Goal: Task Accomplishment & Management: Use online tool/utility

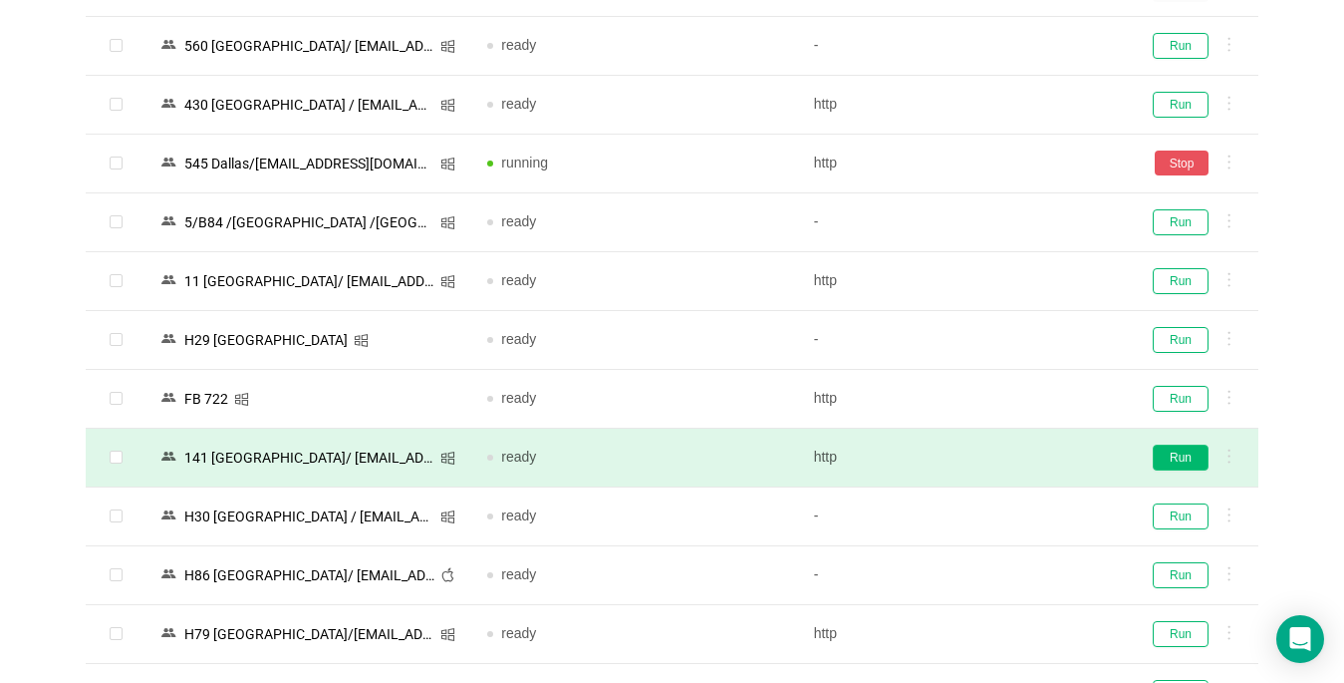
scroll to position [2391, 0]
click at [1176, 458] on button "Run" at bounding box center [1181, 457] width 56 height 26
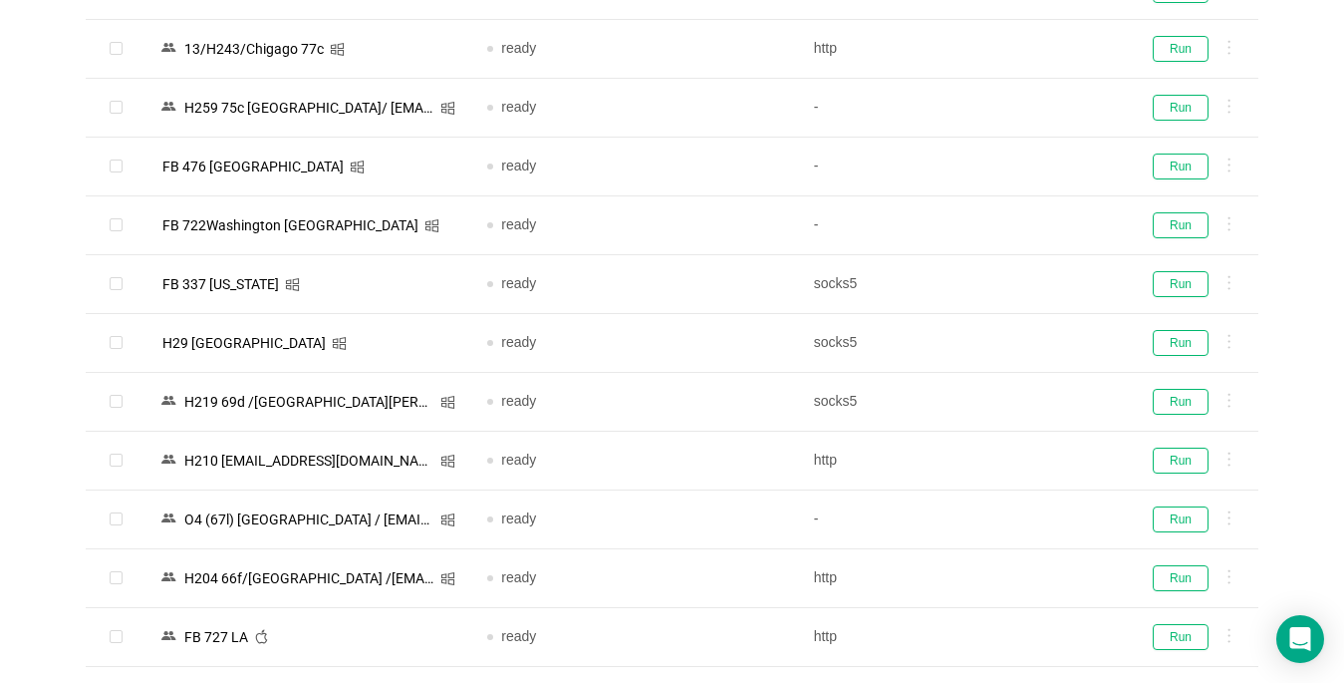
scroll to position [897, 0]
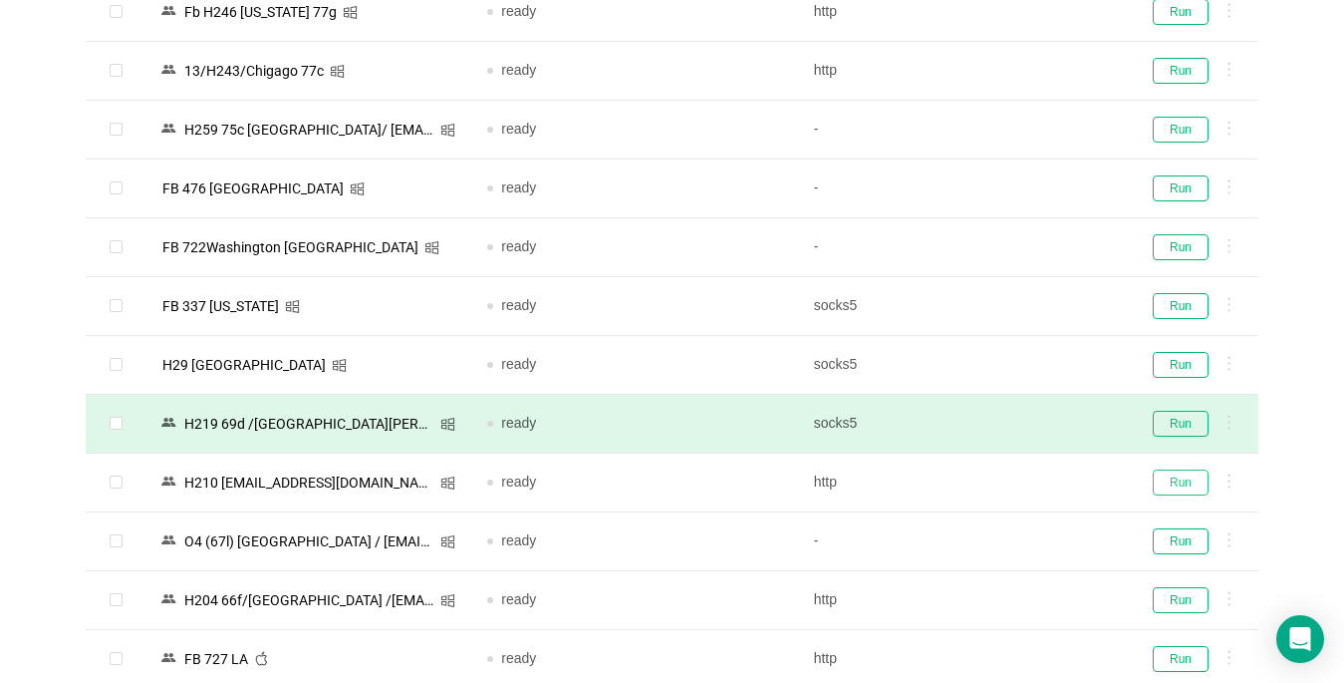
click at [1192, 473] on button "Run" at bounding box center [1181, 482] width 56 height 26
click at [1169, 425] on button "Run" at bounding box center [1181, 424] width 56 height 26
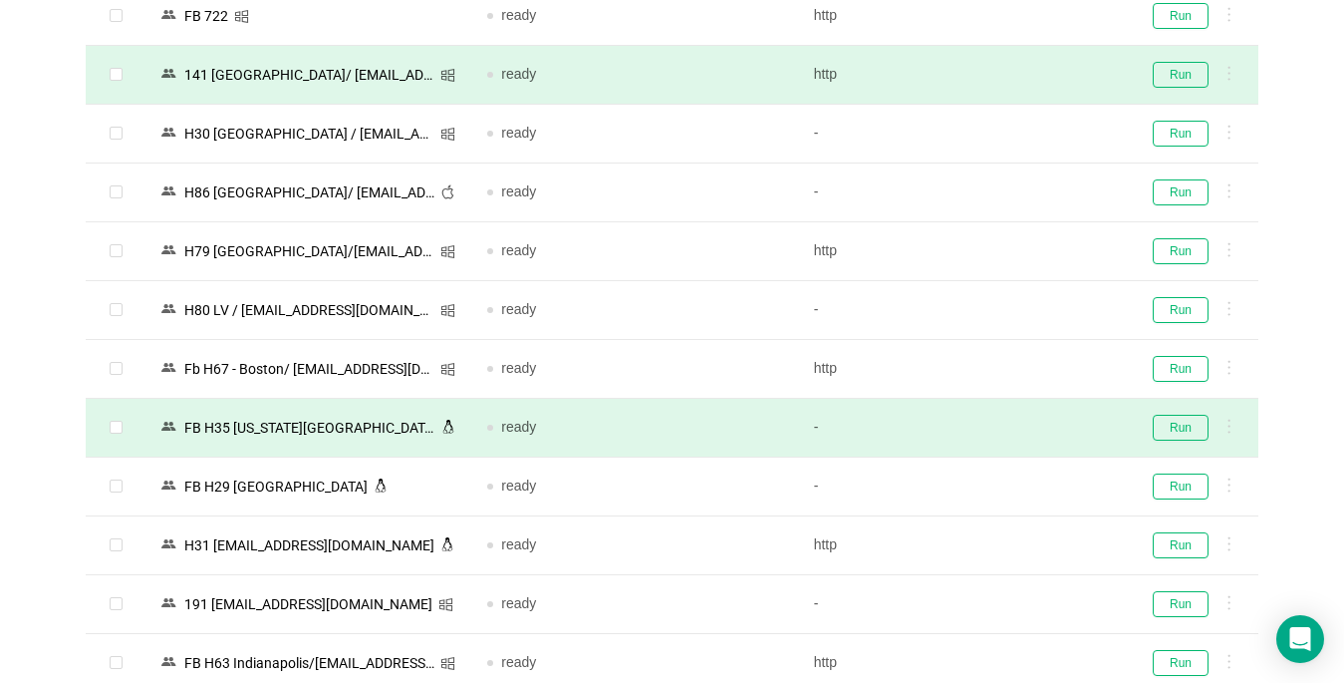
scroll to position [2790, 0]
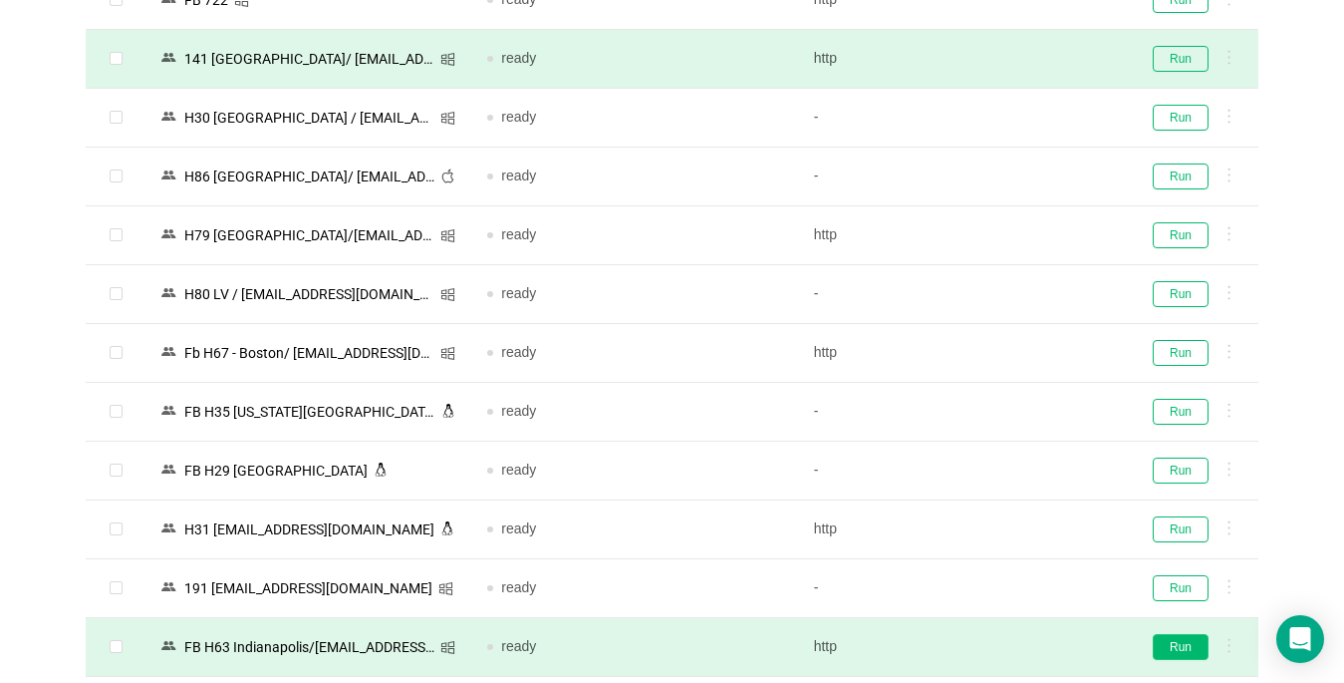
click at [1187, 647] on button "Run" at bounding box center [1181, 647] width 56 height 26
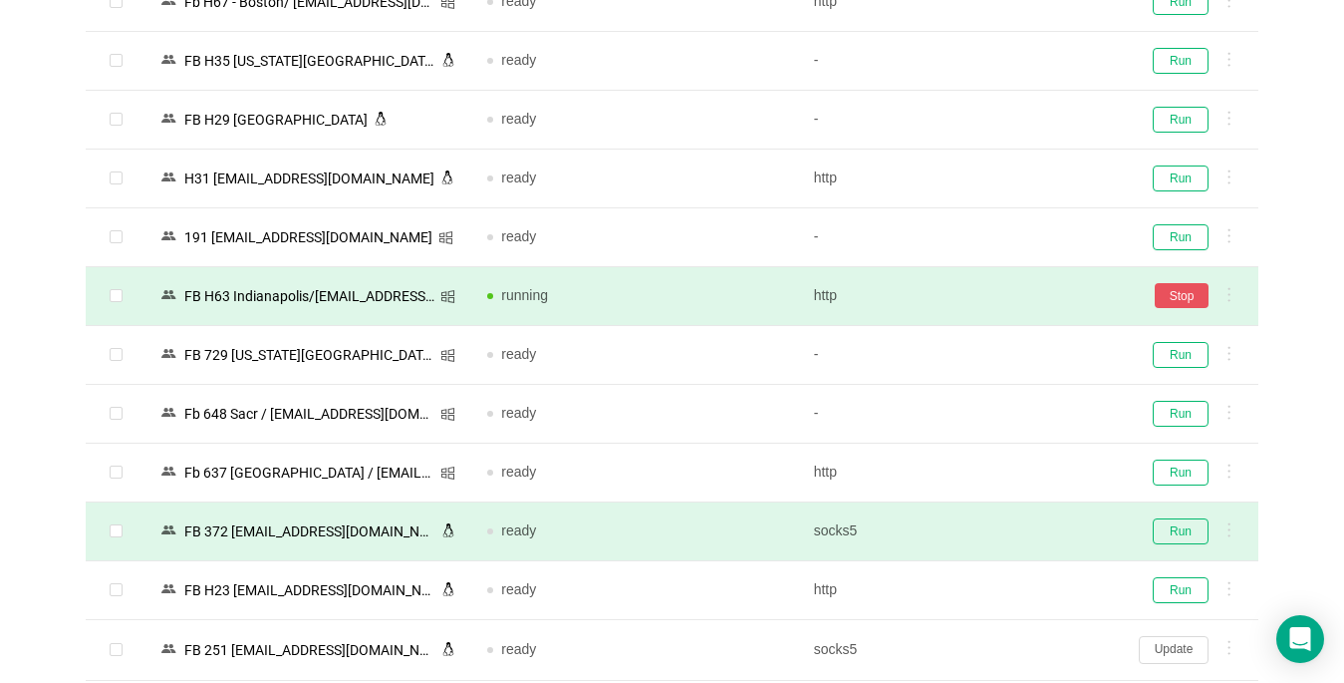
scroll to position [3188, 0]
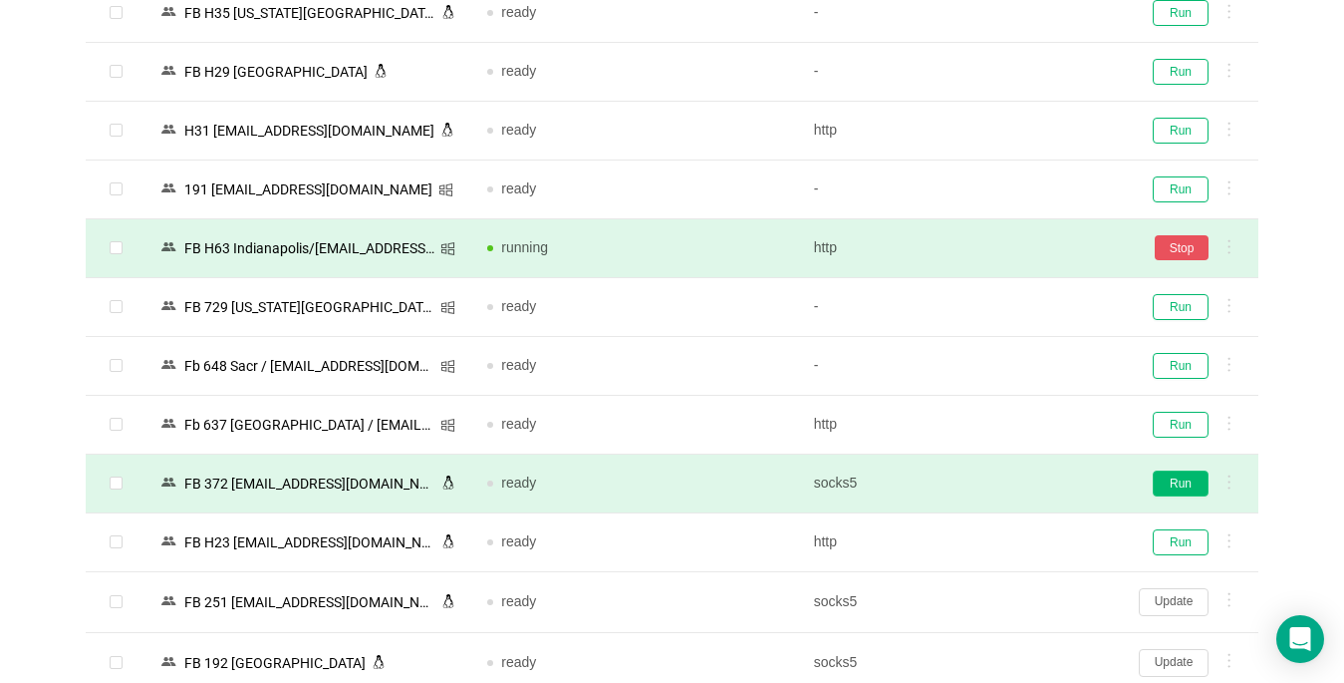
click at [1183, 481] on button "Run" at bounding box center [1181, 483] width 56 height 26
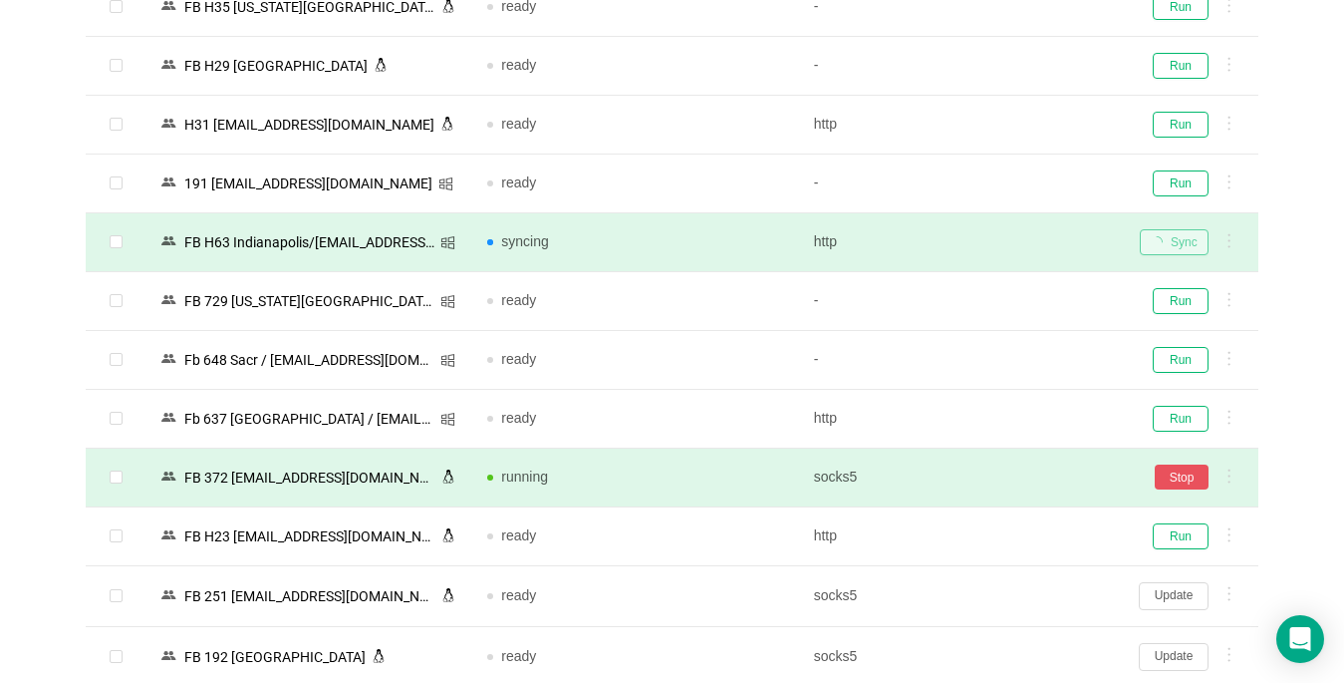
scroll to position [3388, 0]
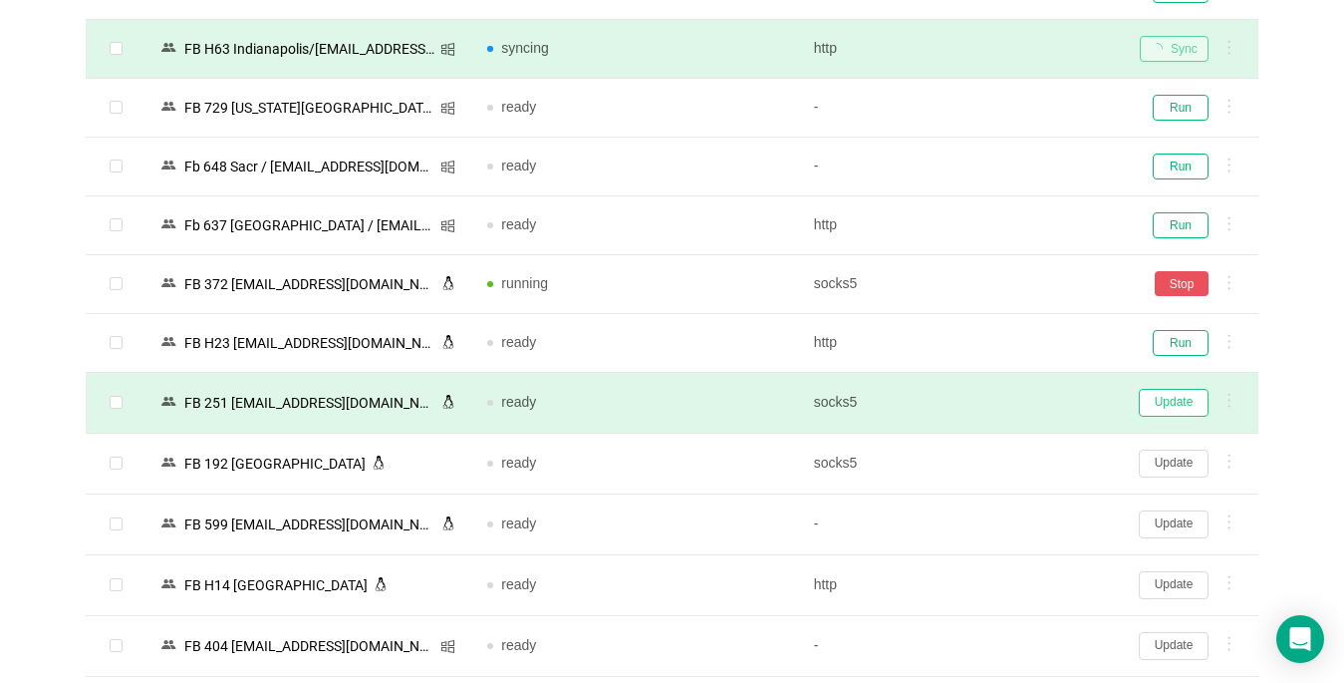
click at [1172, 404] on button "Update" at bounding box center [1174, 403] width 70 height 28
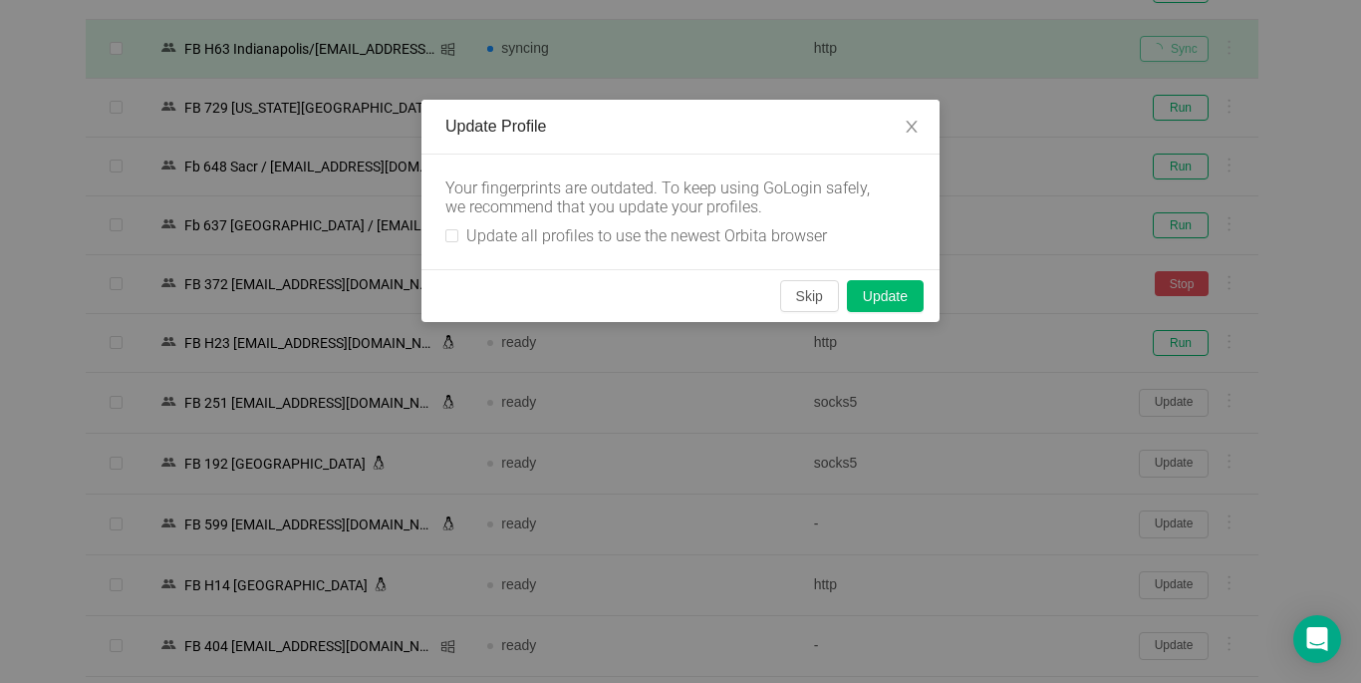
click at [444, 233] on div "Your fingerprints are outdated. To keep using GoLogin safely, we recommend that…" at bounding box center [680, 211] width 518 height 115
click at [453, 243] on label "Update all profiles to use the newest Orbita browser" at bounding box center [640, 235] width 390 height 19
click at [453, 242] on input "Update all profiles to use the newest Orbita browser" at bounding box center [451, 235] width 13 height 13
checkbox input "true"
click at [811, 296] on button "Skip" at bounding box center [809, 296] width 59 height 32
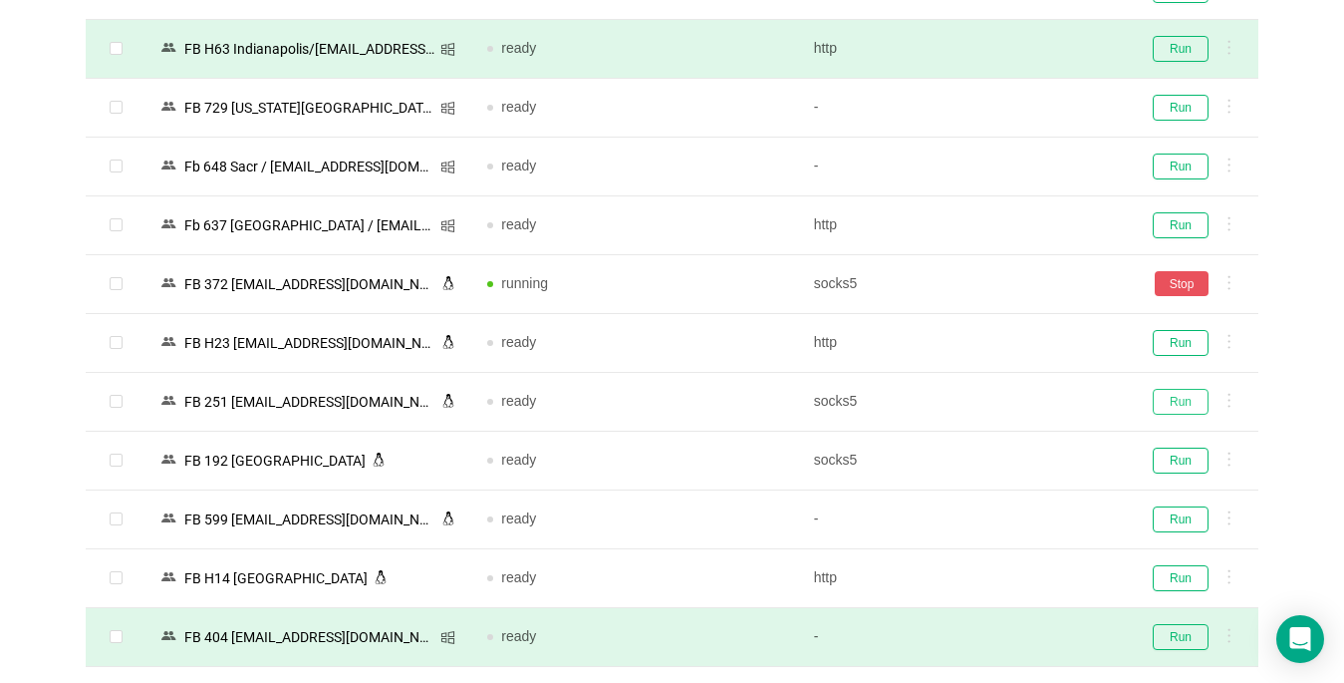
drag, startPoint x: 1181, startPoint y: 392, endPoint x: 542, endPoint y: 662, distance: 693.4
click at [1181, 393] on button "Run" at bounding box center [1181, 402] width 56 height 26
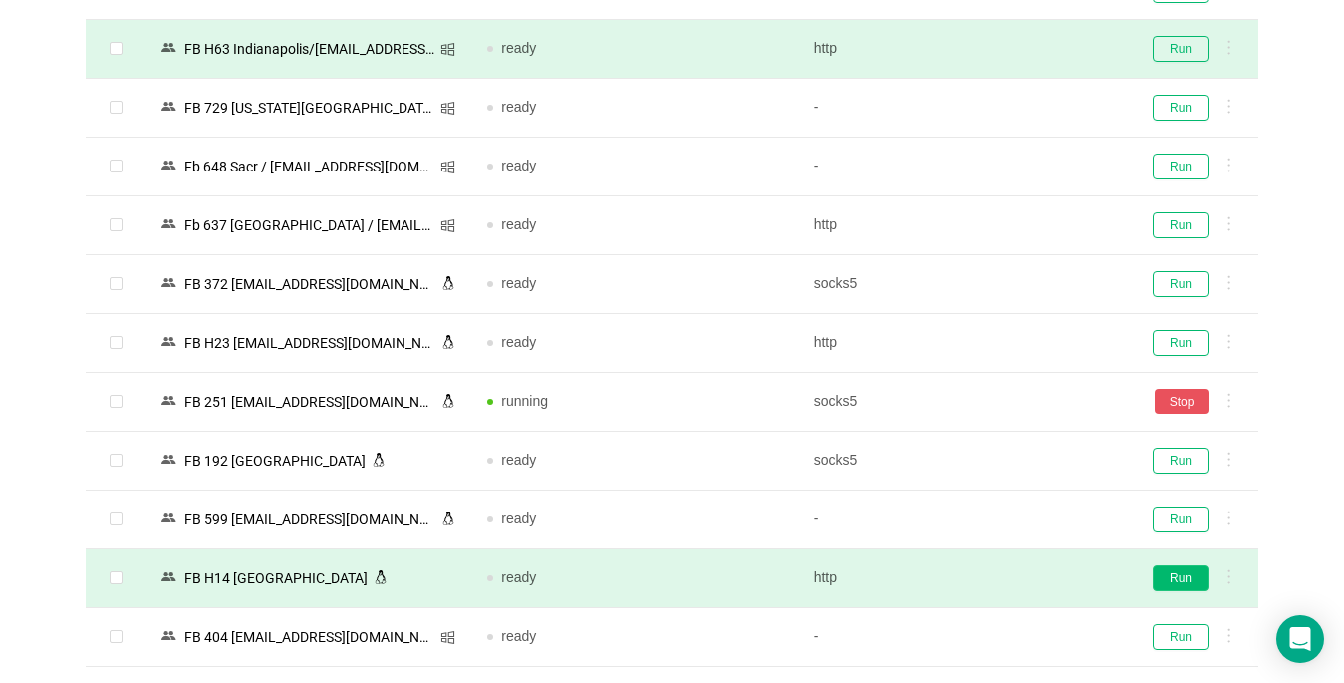
click at [1184, 581] on button "Run" at bounding box center [1181, 578] width 56 height 26
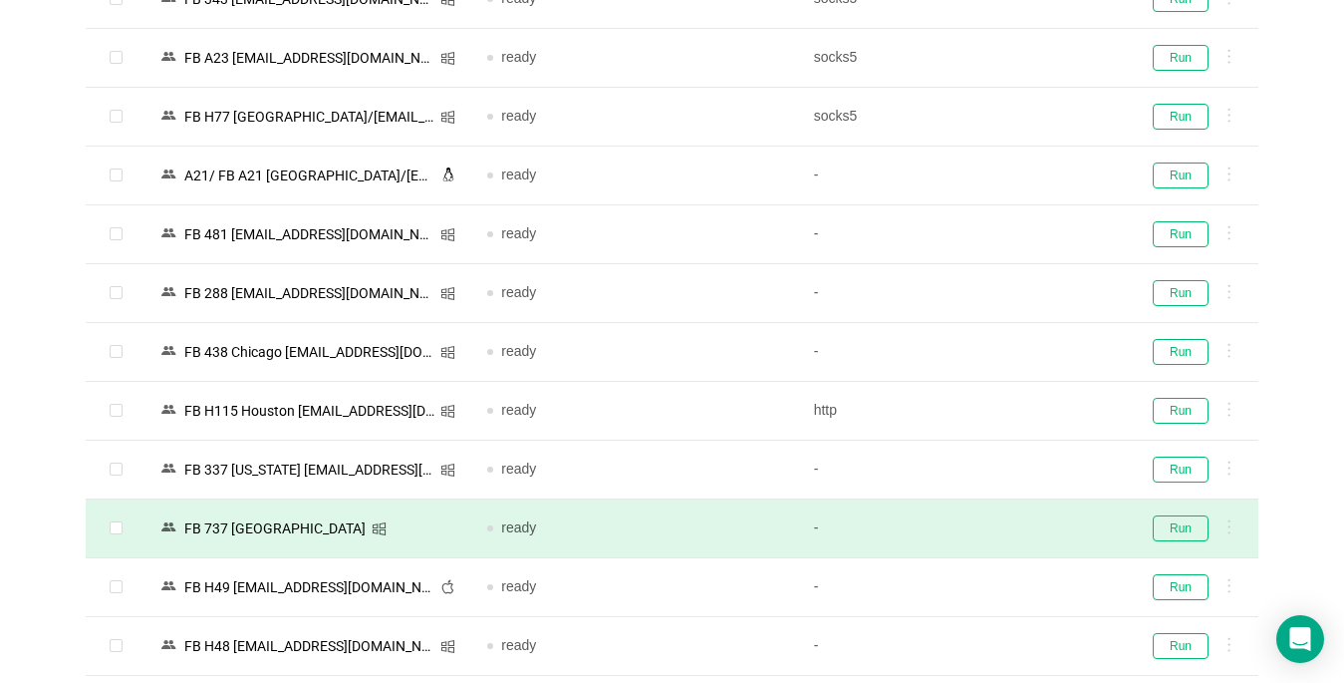
scroll to position [4085, 0]
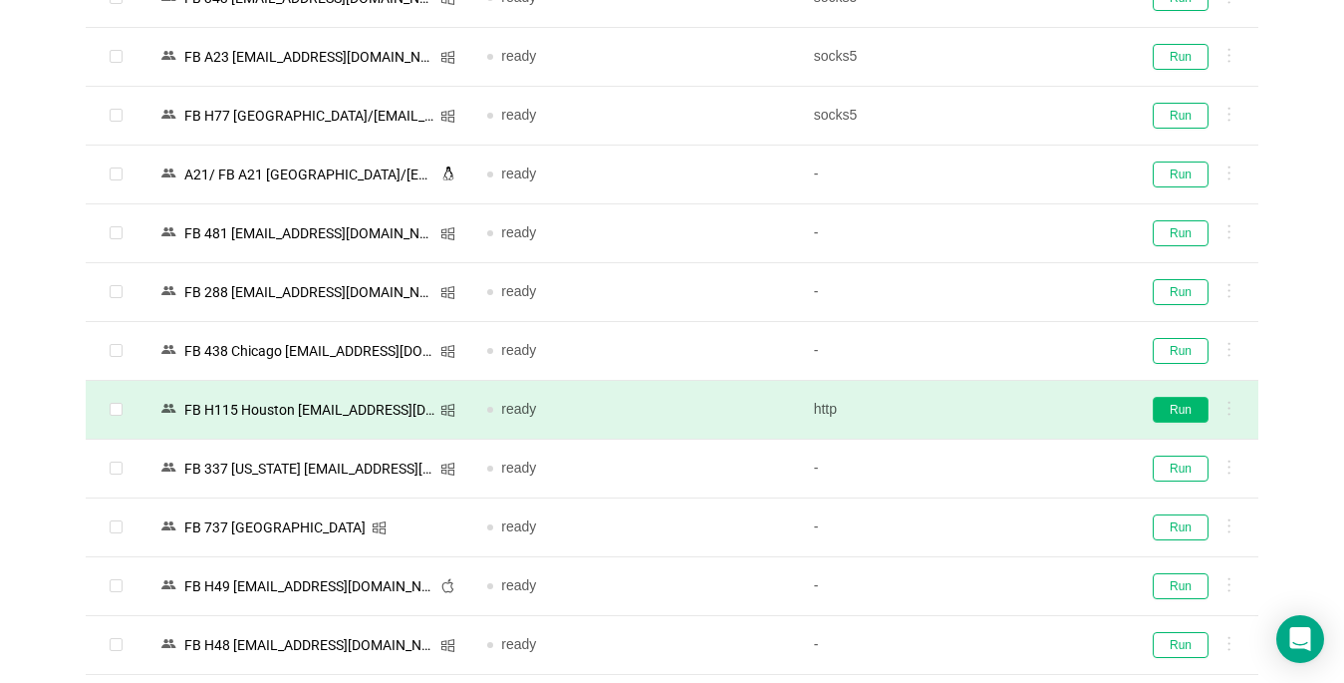
click at [1168, 412] on button "Run" at bounding box center [1181, 410] width 56 height 26
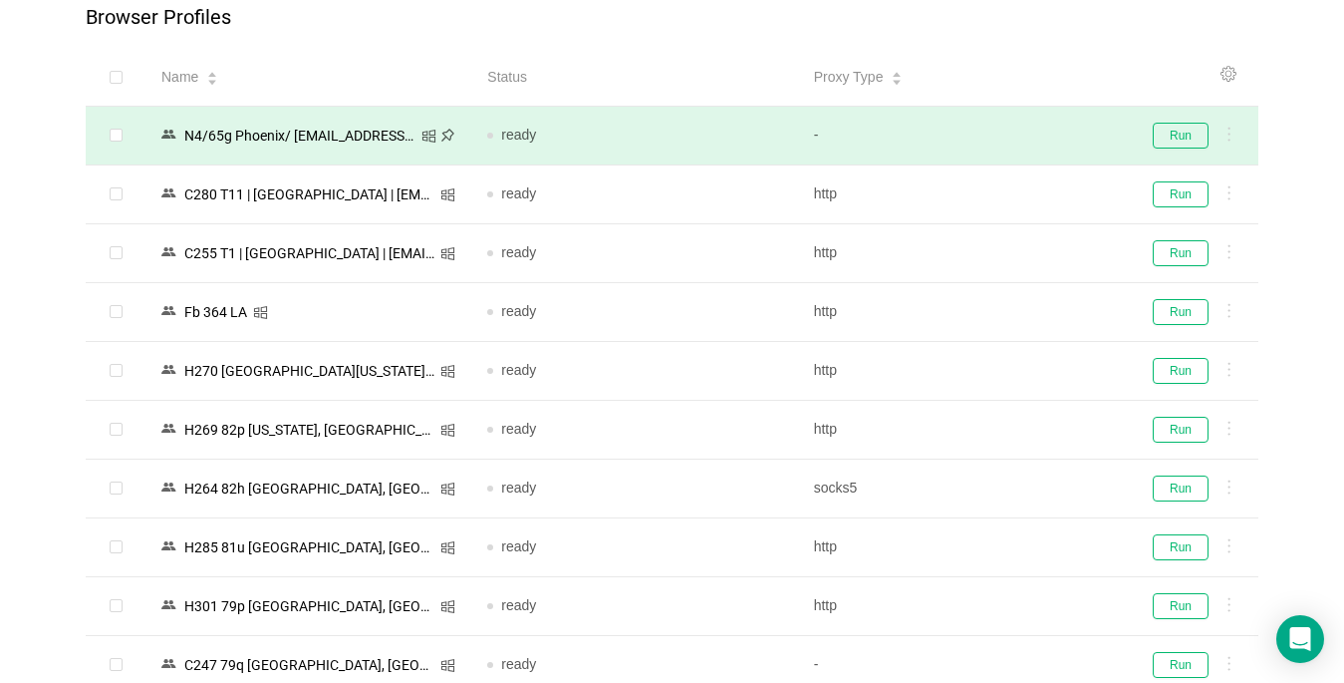
scroll to position [0, 0]
